Goal: Transaction & Acquisition: Purchase product/service

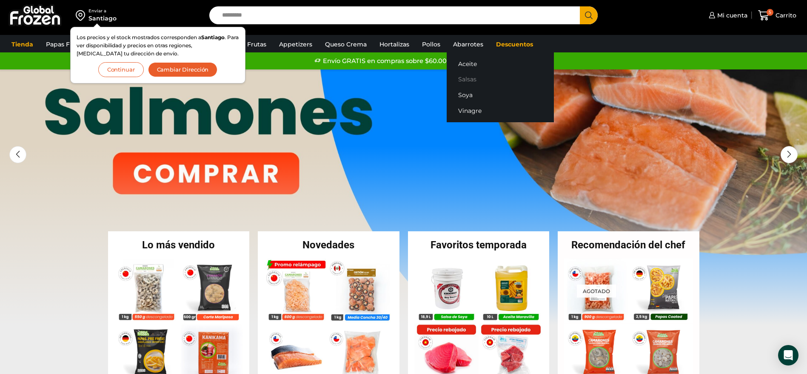
click at [468, 79] on link "Salsas" at bounding box center [500, 79] width 107 height 16
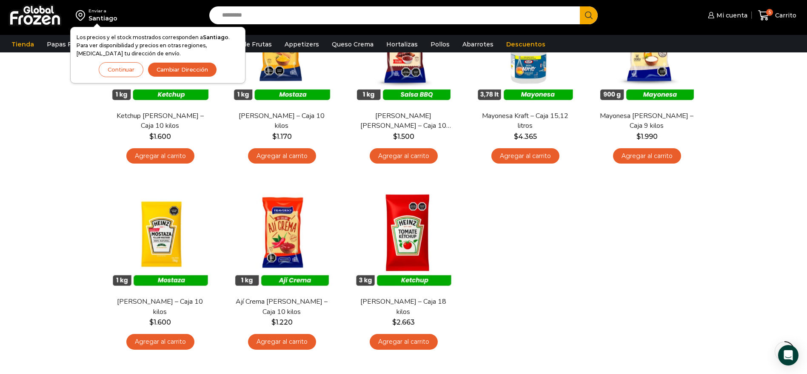
scroll to position [64, 0]
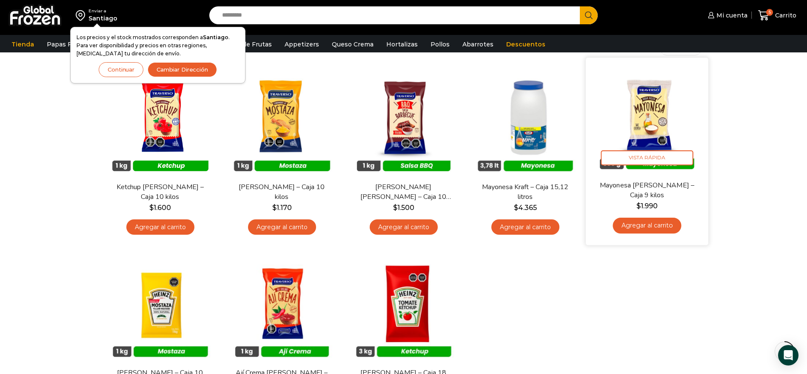
click at [650, 118] on img at bounding box center [647, 119] width 110 height 110
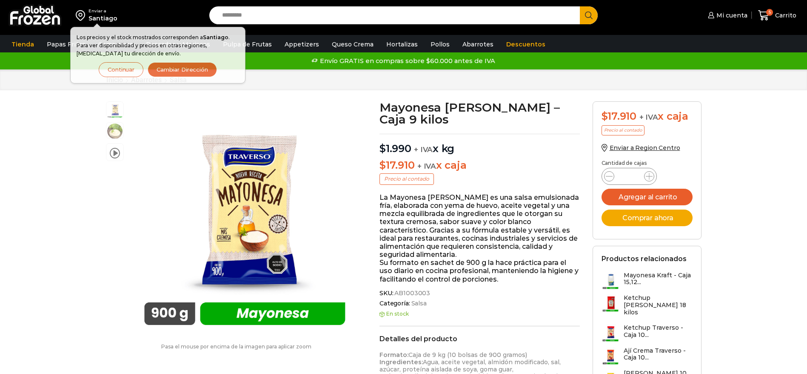
scroll to position [0, 0]
